Goal: Find specific page/section: Find specific page/section

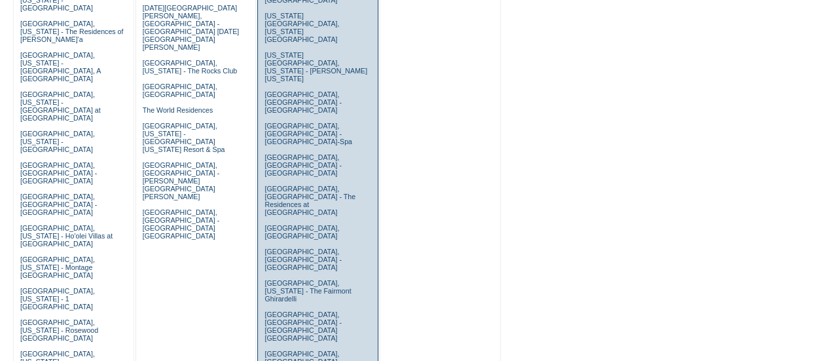
scroll to position [739, 0]
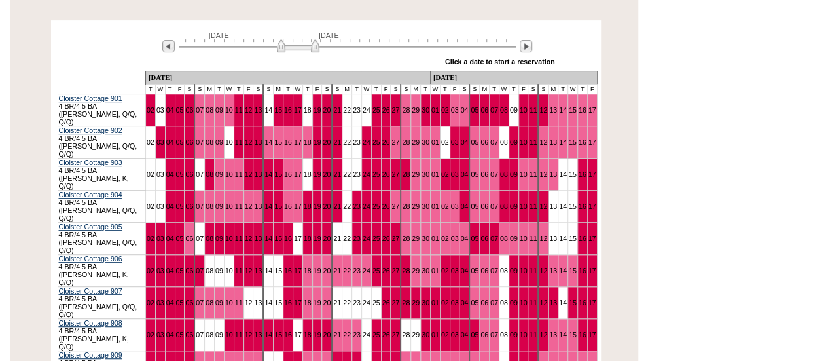
scroll to position [255, 0]
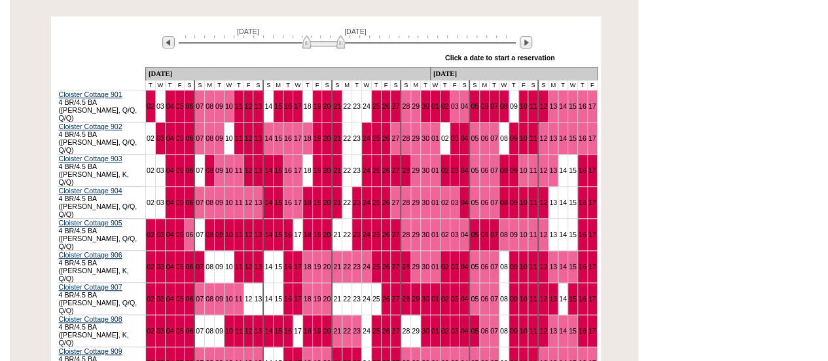
drag, startPoint x: 299, startPoint y: 45, endPoint x: 326, endPoint y: 46, distance: 26.9
click at [326, 46] on img at bounding box center [323, 41] width 43 height 13
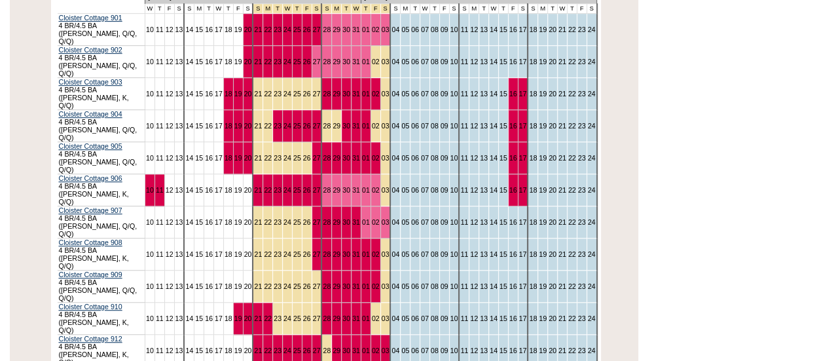
scroll to position [0, 0]
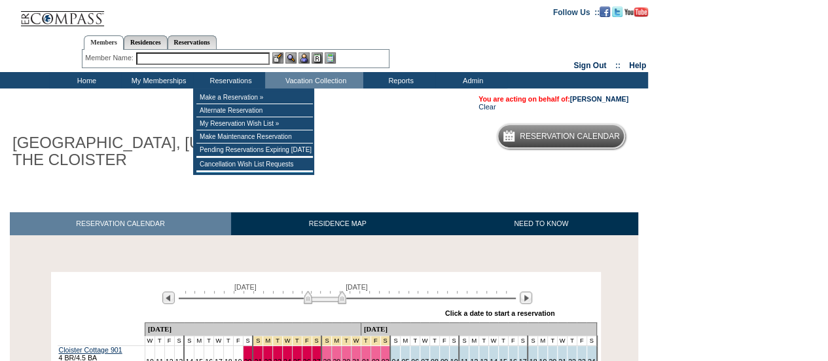
click at [219, 59] on input "text" at bounding box center [202, 58] width 133 height 12
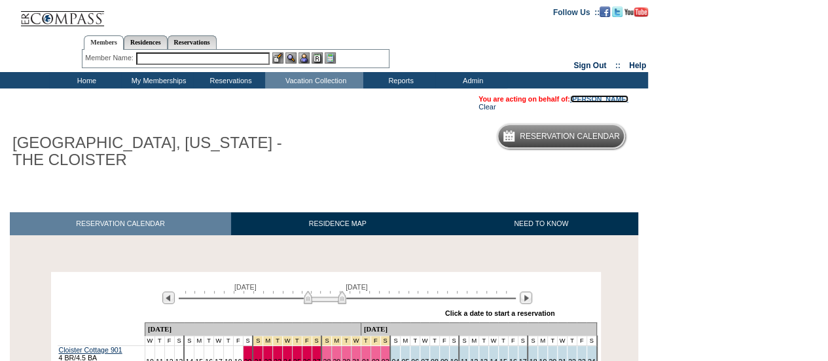
click at [606, 98] on link "[PERSON_NAME]" at bounding box center [599, 99] width 58 height 8
